Goal: Information Seeking & Learning: Learn about a topic

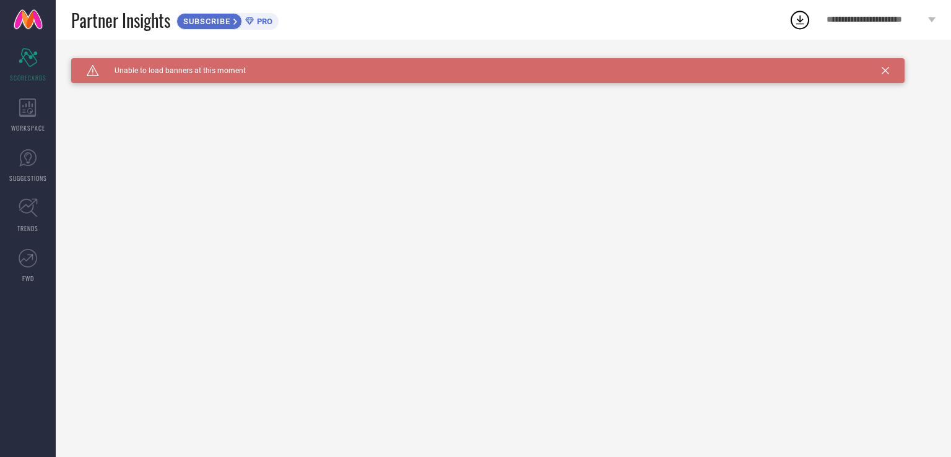
click at [872, 75] on div "Caution Created with Sketch. Unable to load banners at this moment" at bounding box center [488, 70] width 834 height 25
click at [881, 75] on div "Caution Created with Sketch. Unable to load banners at this moment" at bounding box center [488, 70] width 834 height 25
click at [885, 68] on icon at bounding box center [885, 70] width 7 height 7
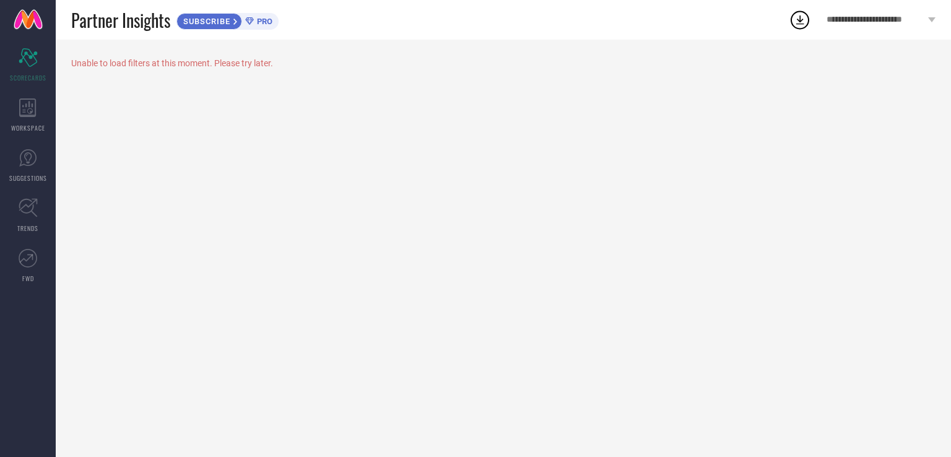
click at [24, 113] on icon at bounding box center [27, 107] width 17 height 19
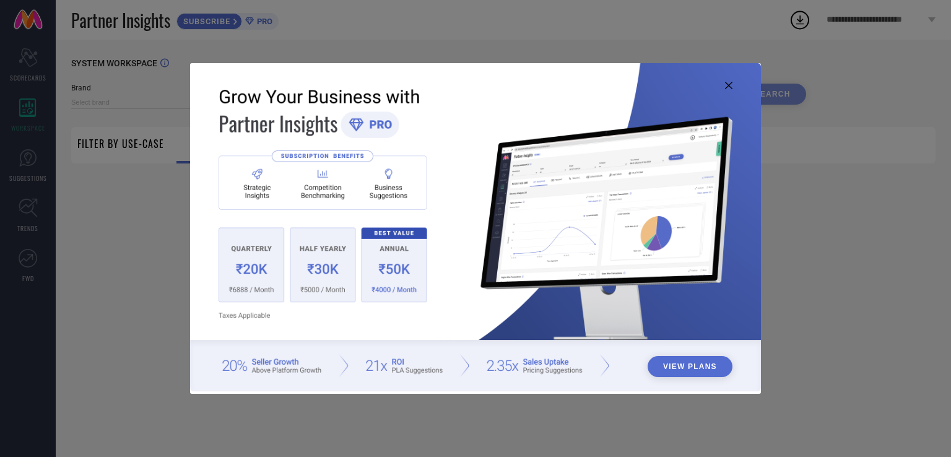
type input "1 STOP FASHION"
type input "All"
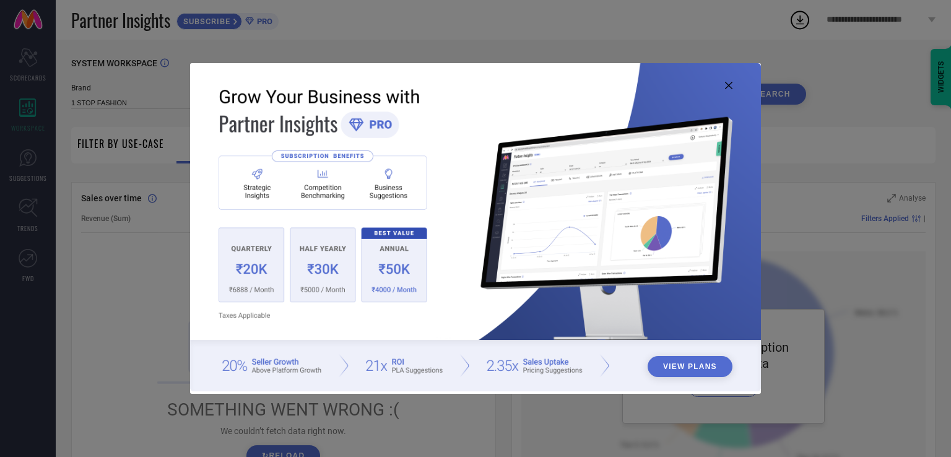
click at [732, 82] on icon at bounding box center [728, 85] width 7 height 7
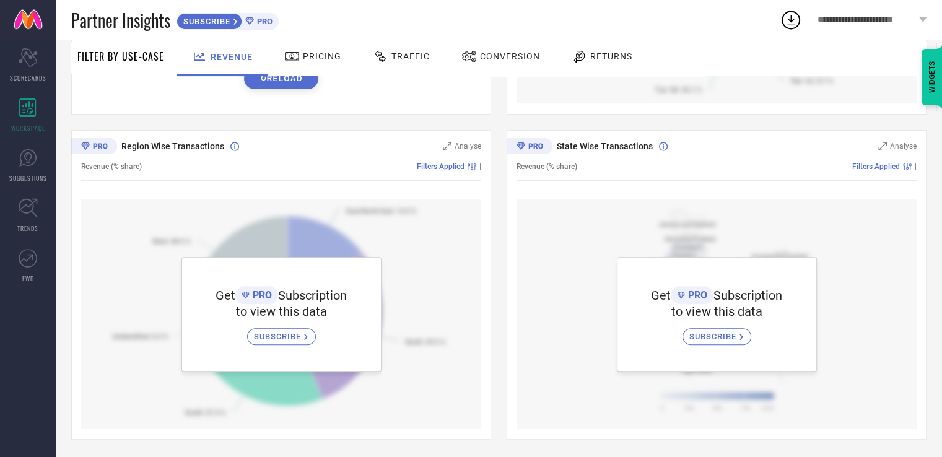
scroll to position [379, 0]
click at [2, 179] on link "SUGGESTIONS" at bounding box center [28, 166] width 56 height 50
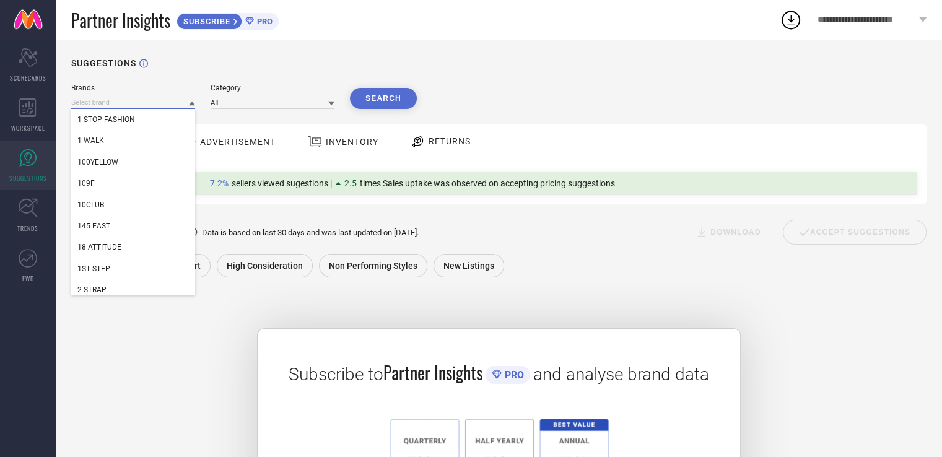
click at [111, 102] on input at bounding box center [133, 102] width 124 height 13
type input "lu"
click at [103, 123] on div "LUX" at bounding box center [133, 119] width 124 height 21
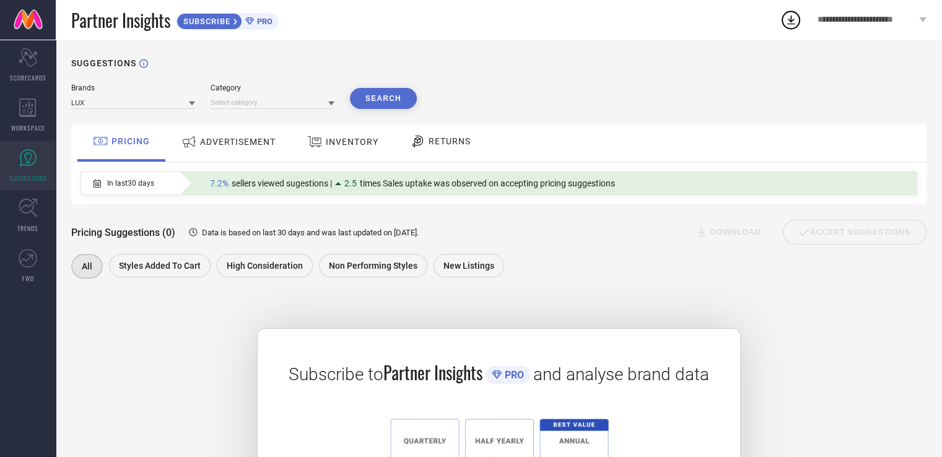
click at [365, 104] on button "Search" at bounding box center [383, 98] width 67 height 21
click at [186, 99] on input at bounding box center [133, 102] width 124 height 13
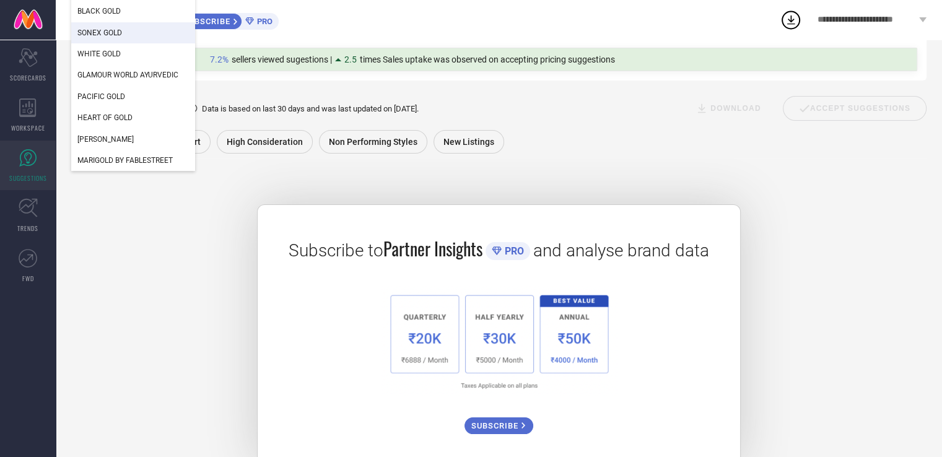
scroll to position [154, 0]
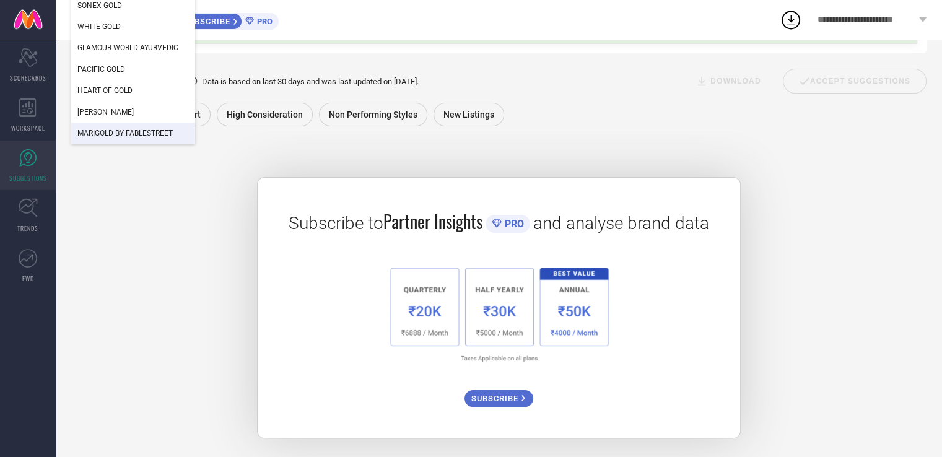
type input "luxurious ayurvedic gold"
click at [134, 162] on div "Subscribe to Partner Insights PRO and analyse brand data SUBSCRIBE" at bounding box center [498, 292] width 855 height 292
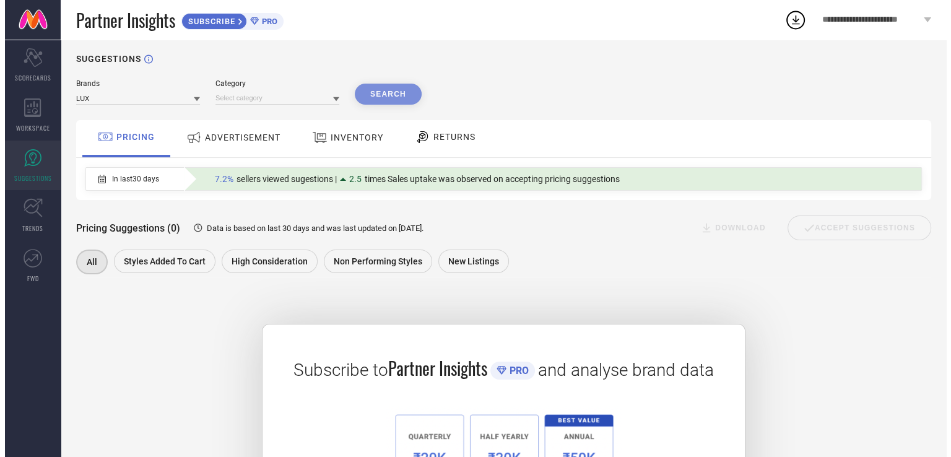
scroll to position [0, 0]
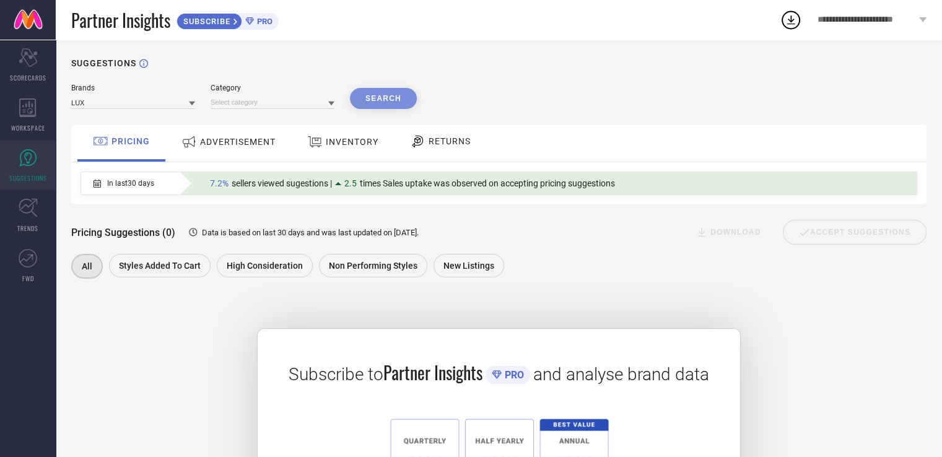
click at [15, 253] on link "FWD" at bounding box center [28, 266] width 56 height 50
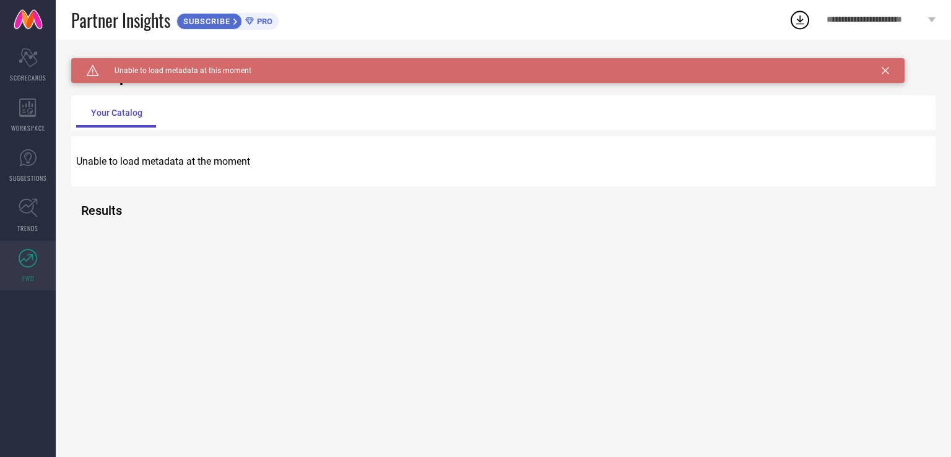
click at [17, 230] on span "TRENDS" at bounding box center [27, 228] width 21 height 9
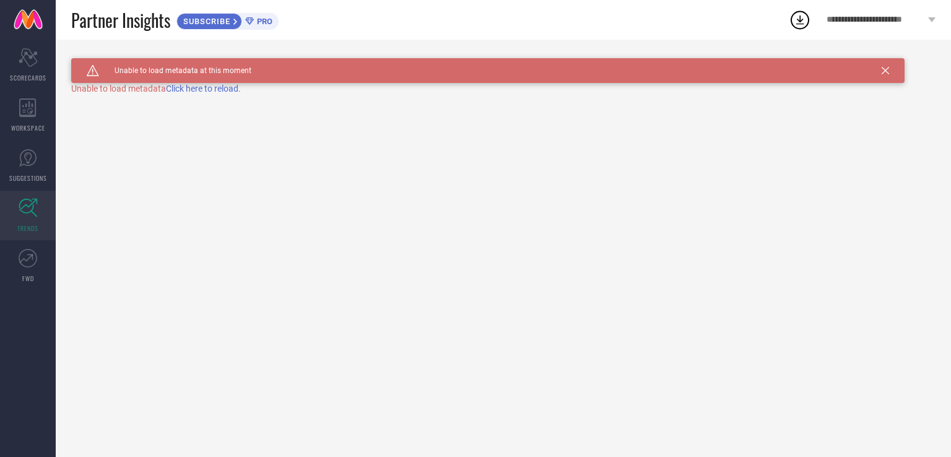
click at [5, 70] on div "Scorecard SCORECARDS" at bounding box center [28, 65] width 56 height 50
